Goal: Transaction & Acquisition: Purchase product/service

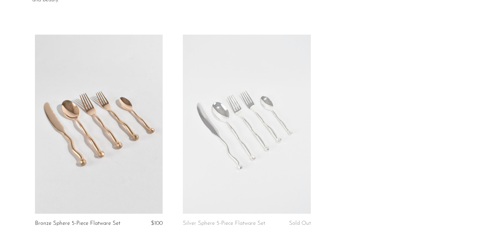
scroll to position [86, 0]
click at [116, 127] on link at bounding box center [99, 123] width 128 height 179
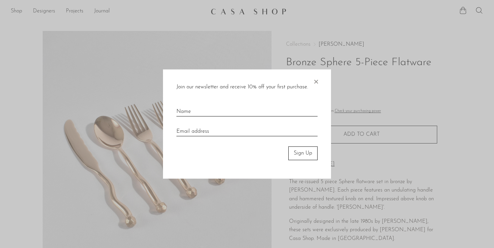
click at [317, 82] on span "×" at bounding box center [316, 81] width 7 height 22
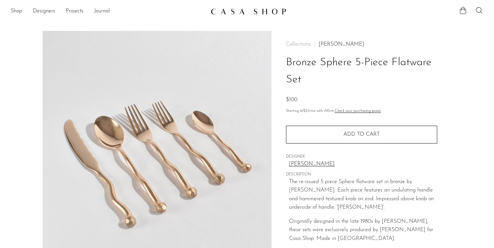
click at [366, 134] on span "Add to cart" at bounding box center [361, 134] width 36 height 5
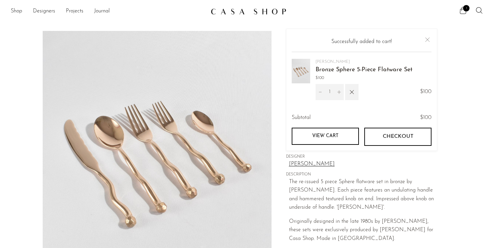
click at [341, 92] on icon "Increment" at bounding box center [339, 92] width 5 height 5
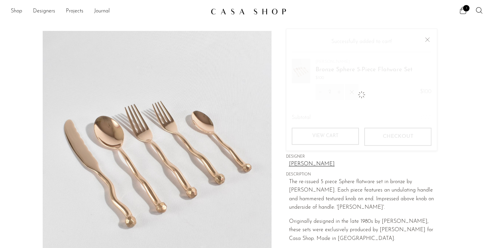
click at [341, 92] on icon "Increment" at bounding box center [339, 92] width 5 height 5
type input "3"
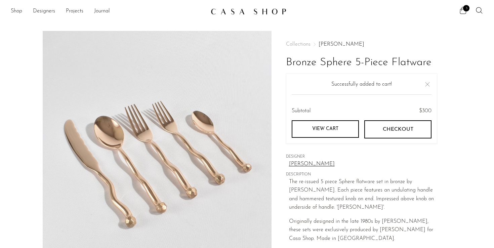
click at [341, 130] on link "View cart" at bounding box center [325, 128] width 67 height 17
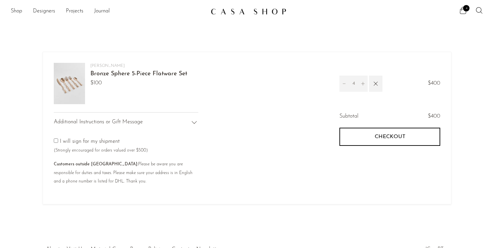
click at [363, 83] on icon "Increment" at bounding box center [363, 83] width 5 height 5
type input "5"
click at [364, 82] on icon "Increment" at bounding box center [363, 83] width 5 height 5
type input "6"
click at [363, 83] on icon "Increment" at bounding box center [362, 83] width 3 height 3
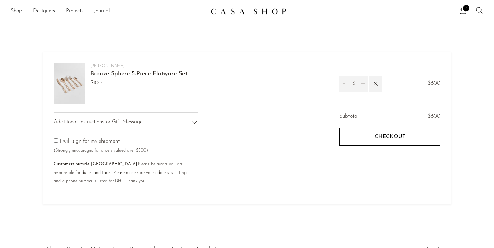
type input "7"
click at [371, 133] on button "Checkout" at bounding box center [389, 137] width 101 height 18
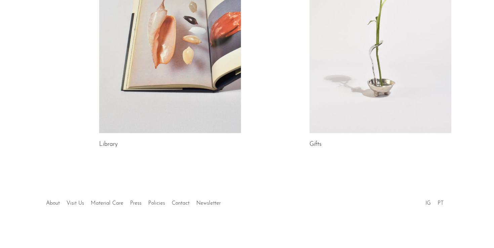
scroll to position [405, 0]
click at [53, 203] on link "About" at bounding box center [53, 203] width 14 height 5
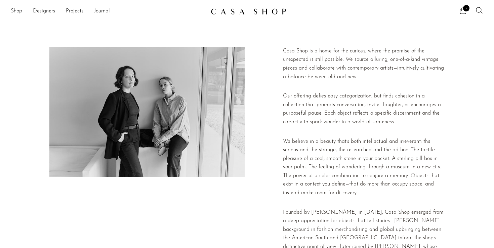
click at [11, 9] on link "Shop" at bounding box center [16, 11] width 11 height 9
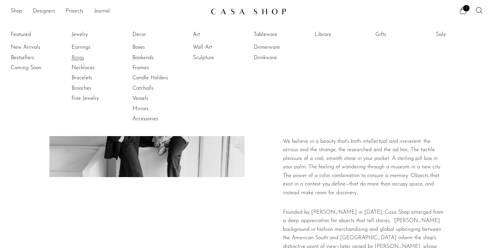
click at [79, 57] on link "Rings" at bounding box center [97, 57] width 50 height 7
click at [267, 56] on link "Drinkware" at bounding box center [279, 57] width 50 height 7
click at [271, 47] on link "Dinnerware" at bounding box center [279, 47] width 50 height 7
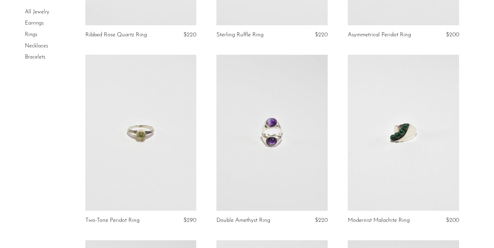
scroll to position [755, 0]
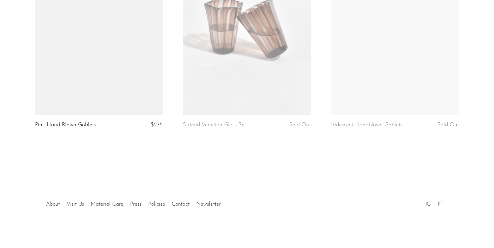
scroll to position [976, 0]
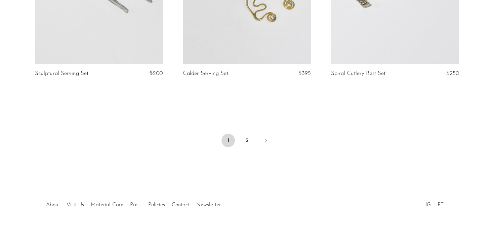
scroll to position [2489, 0]
click at [249, 139] on link "2" at bounding box center [246, 140] width 13 height 13
